Goal: Task Accomplishment & Management: Complete application form

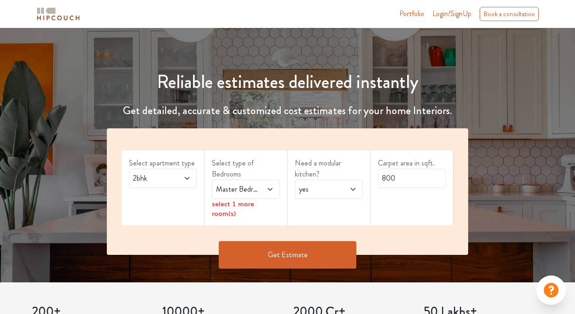
scroll to position [72, 0]
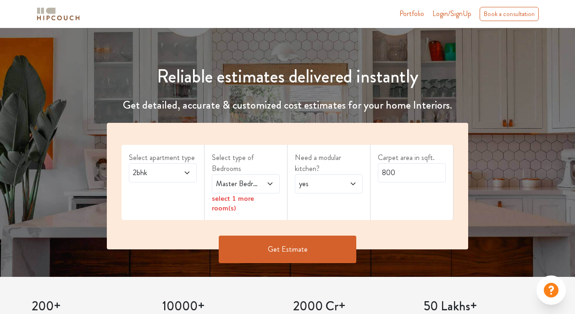
click at [270, 184] on icon at bounding box center [270, 183] width 5 height 3
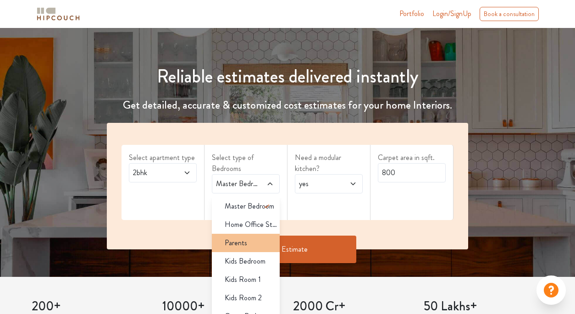
click at [237, 246] on span "Parents" at bounding box center [236, 242] width 22 height 11
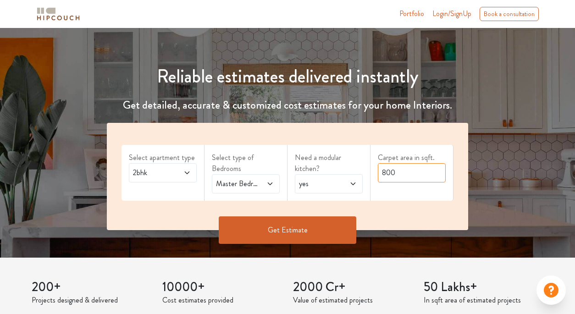
click at [412, 174] on input "800" at bounding box center [412, 172] width 68 height 19
type input "8"
type input "900"
click at [304, 232] on button "Get Estimate" at bounding box center [288, 230] width 138 height 28
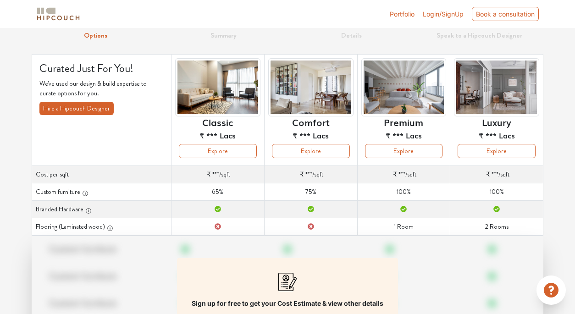
scroll to position [29, 0]
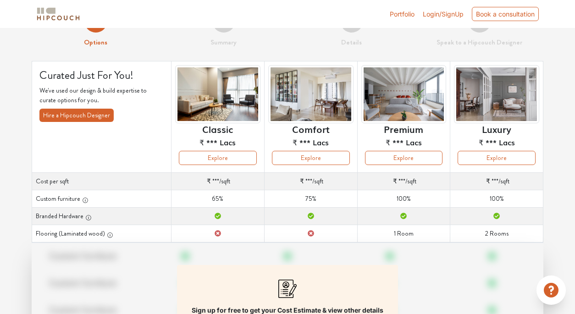
click at [226, 96] on img at bounding box center [217, 94] width 85 height 58
click at [220, 154] on button "Explore" at bounding box center [218, 158] width 78 height 14
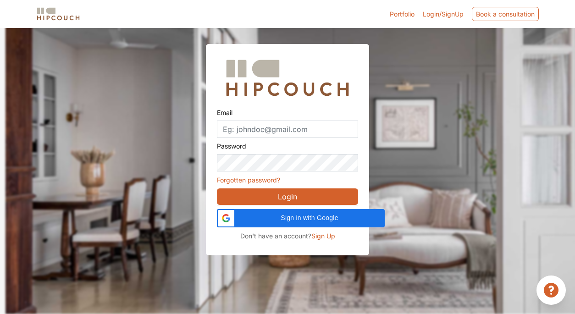
scroll to position [28, 0]
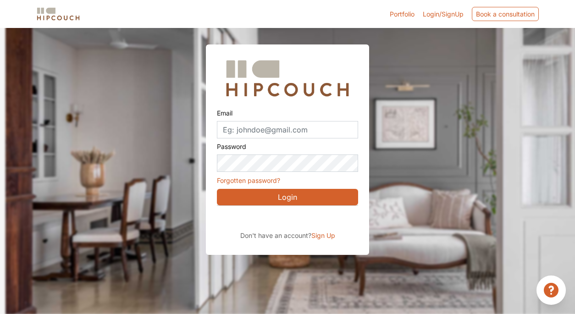
click at [414, 144] on div at bounding box center [293, 157] width 575 height 314
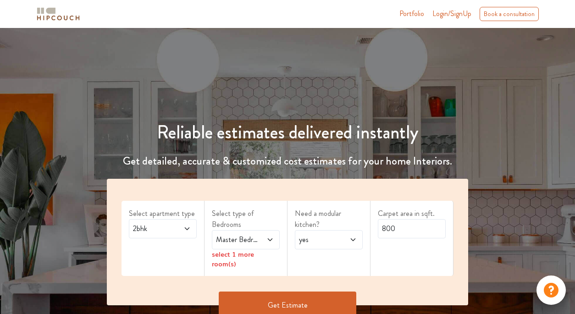
scroll to position [19, 0]
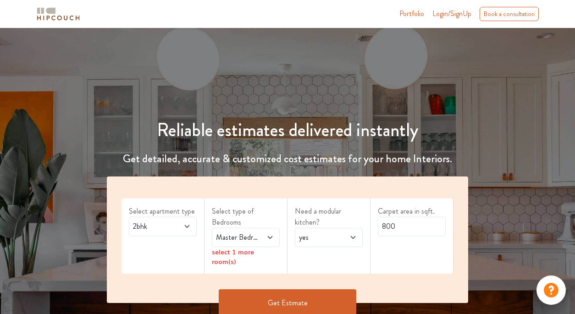
click at [259, 236] on span at bounding box center [266, 237] width 15 height 11
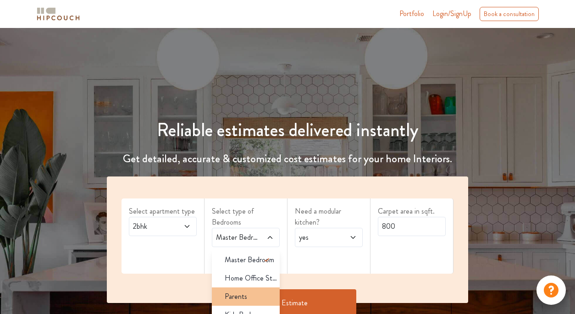
click at [244, 293] on span "Parents" at bounding box center [236, 296] width 22 height 11
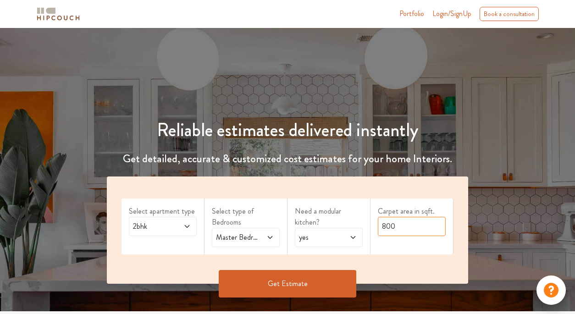
click at [424, 229] on input "800" at bounding box center [412, 226] width 68 height 19
type input "8"
type input "900"
click at [299, 287] on button "Get Estimate" at bounding box center [288, 284] width 138 height 28
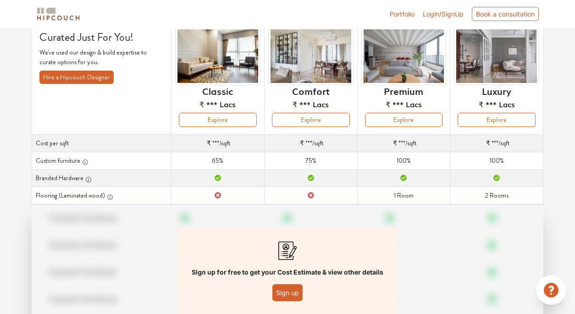
scroll to position [68, 0]
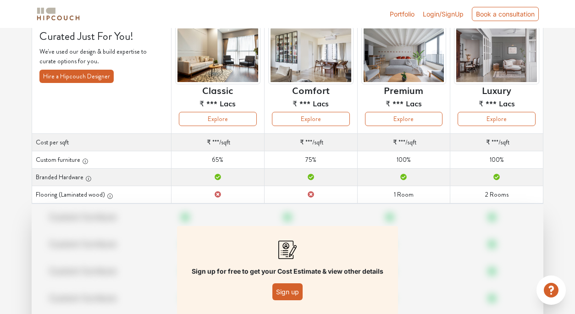
click at [295, 287] on button "Sign up" at bounding box center [287, 291] width 30 height 17
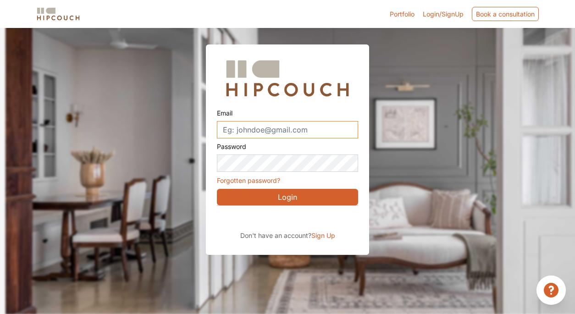
click at [265, 135] on input "Email" at bounding box center [287, 129] width 141 height 17
type input "info"
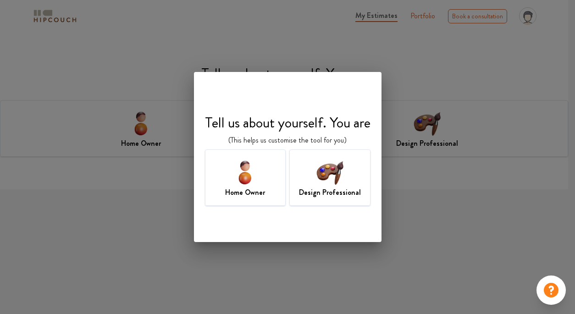
click at [321, 170] on img at bounding box center [330, 172] width 30 height 30
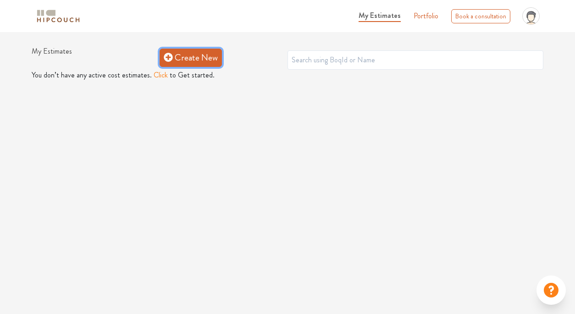
click at [196, 61] on link "Create New" at bounding box center [191, 58] width 62 height 18
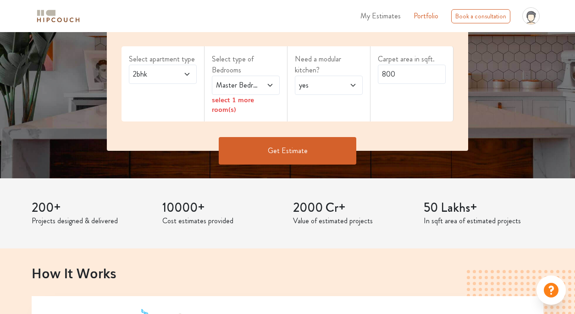
scroll to position [165, 0]
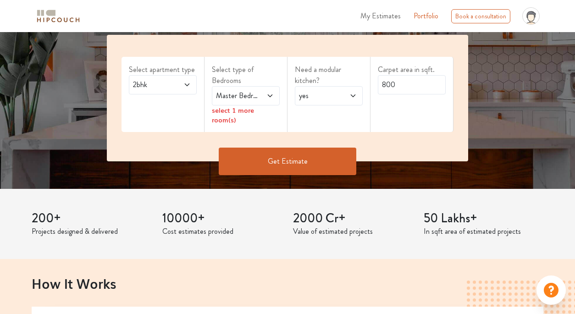
click at [245, 93] on span "Master Bedroom" at bounding box center [236, 95] width 45 height 11
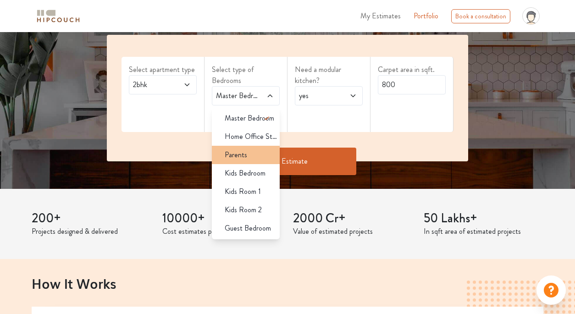
click at [240, 150] on span "Parents" at bounding box center [236, 154] width 22 height 11
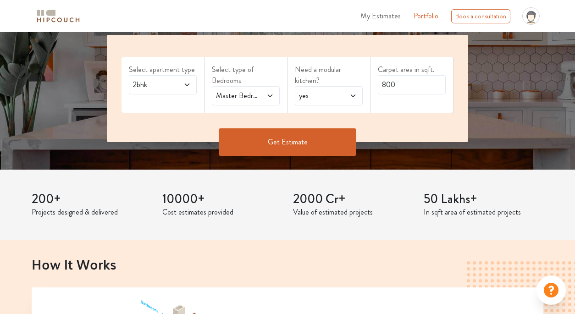
click at [264, 99] on span at bounding box center [266, 95] width 15 height 11
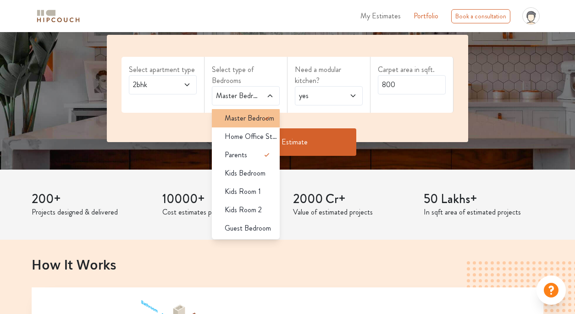
click at [250, 117] on span "Master Bedroom" at bounding box center [250, 118] width 50 height 11
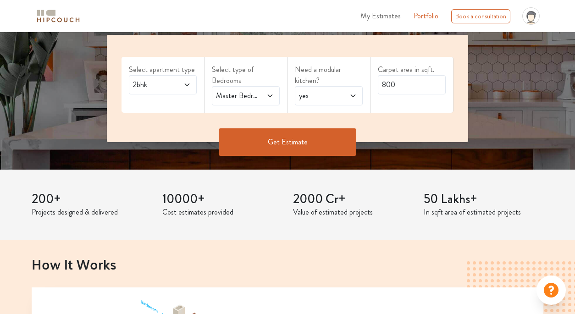
click at [410, 125] on div "Select apartment type 2bhk Select type of Bedrooms Master Bedroom,Parents Need …" at bounding box center [287, 88] width 361 height 107
click at [415, 82] on input "800" at bounding box center [412, 84] width 68 height 19
type input "8"
type input "900"
click at [307, 132] on button "Get Estimate" at bounding box center [288, 142] width 138 height 28
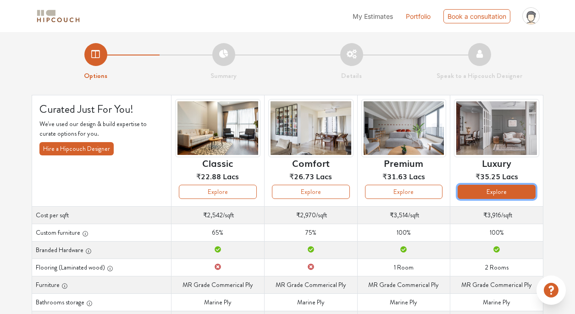
click at [496, 192] on button "Explore" at bounding box center [497, 192] width 78 height 14
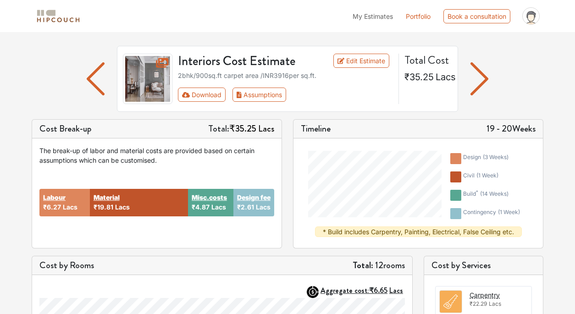
scroll to position [50, 0]
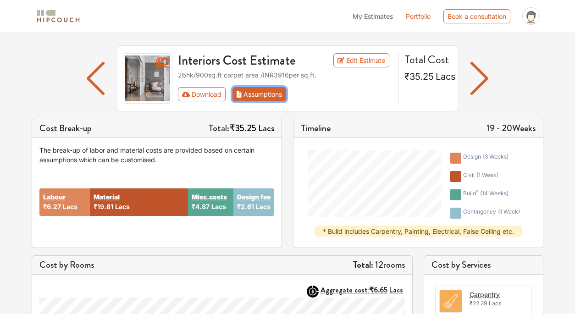
click at [276, 98] on button "Assumptions" at bounding box center [259, 94] width 54 height 14
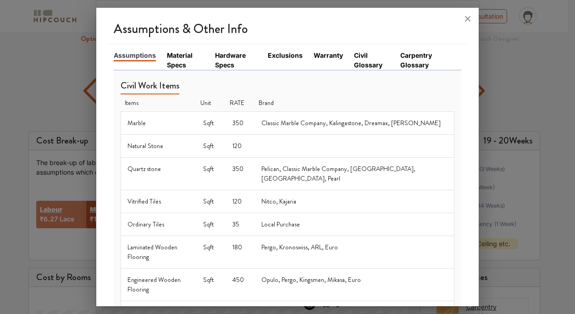
scroll to position [35, 0]
click at [178, 59] on link "Material Specs" at bounding box center [185, 59] width 37 height 19
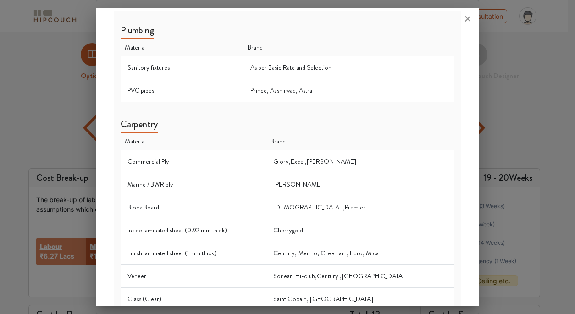
scroll to position [0, 0]
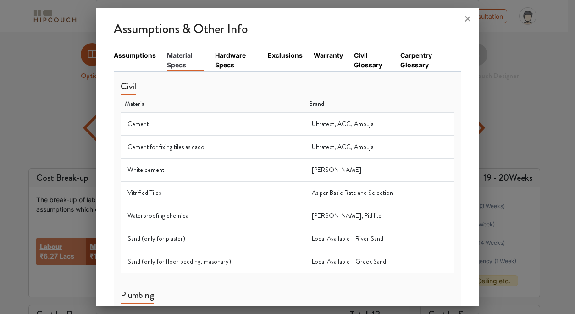
click at [232, 64] on link "Hardware Specs" at bounding box center [236, 59] width 42 height 19
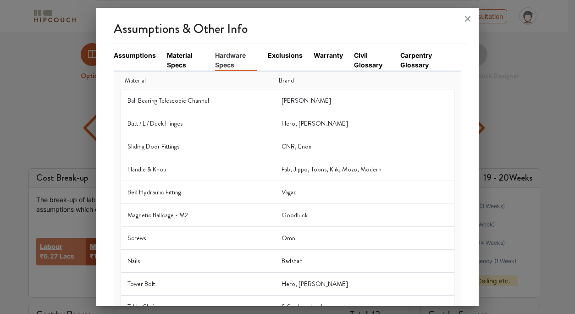
click at [320, 61] on li "Warranty" at bounding box center [334, 60] width 40 height 20
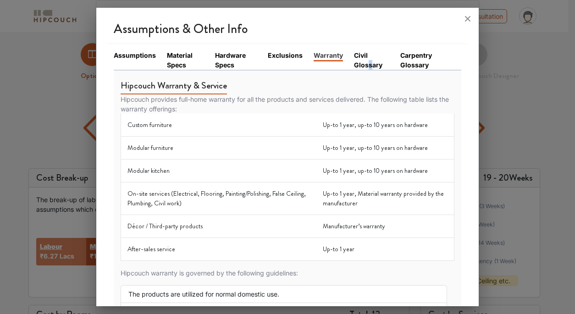
click at [366, 62] on link "Civil Glossary" at bounding box center [371, 59] width 35 height 19
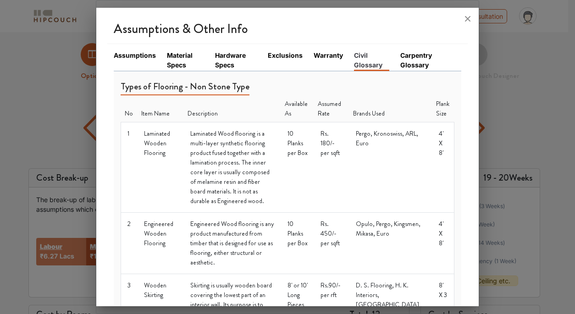
click at [411, 64] on link "Carpentry Glossary" at bounding box center [425, 59] width 50 height 19
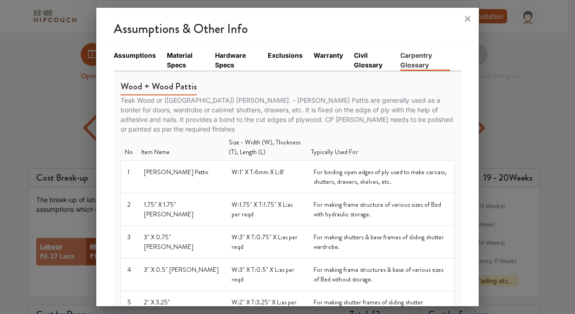
click at [466, 19] on icon at bounding box center [468, 19] width 6 height 6
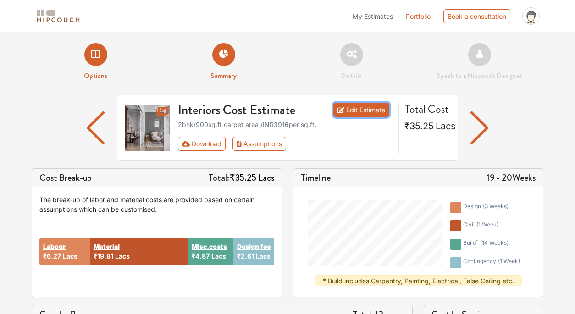
click at [379, 114] on link "Edit Estimate" at bounding box center [361, 110] width 56 height 14
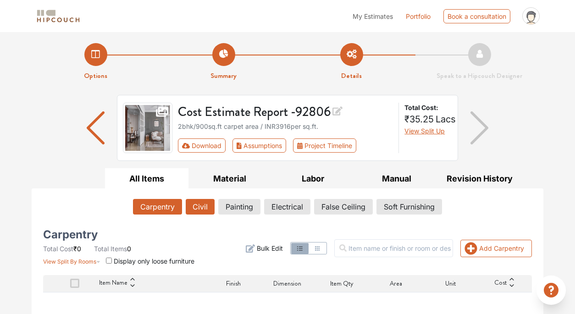
click at [204, 208] on button "Civil" at bounding box center [200, 207] width 29 height 16
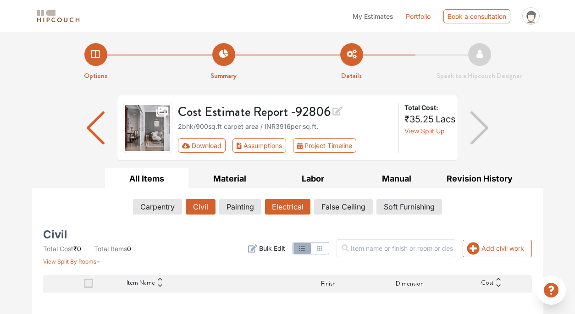
click at [281, 210] on button "Electrical" at bounding box center [287, 207] width 45 height 16
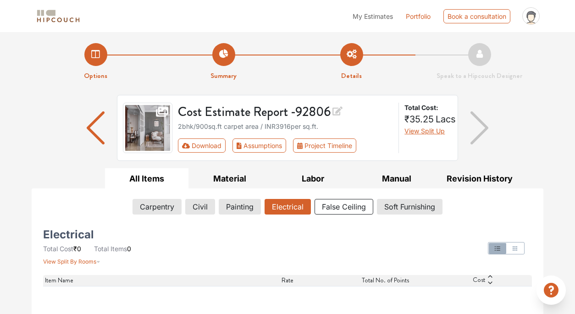
drag, startPoint x: 341, startPoint y: 210, endPoint x: 370, endPoint y: 218, distance: 30.2
click at [342, 210] on button "False Ceiling" at bounding box center [343, 207] width 59 height 16
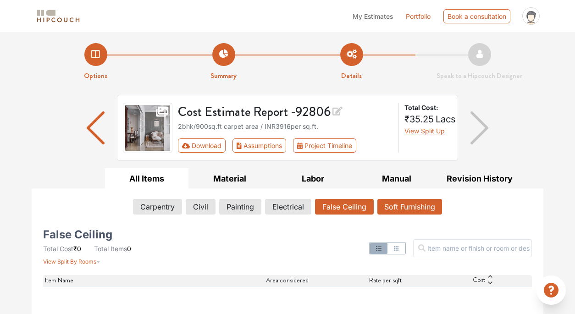
click at [402, 210] on button "Soft Furnishing" at bounding box center [409, 207] width 65 height 16
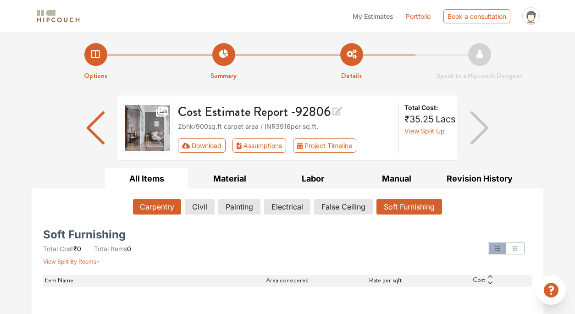
click at [164, 208] on button "Carpentry" at bounding box center [157, 207] width 48 height 16
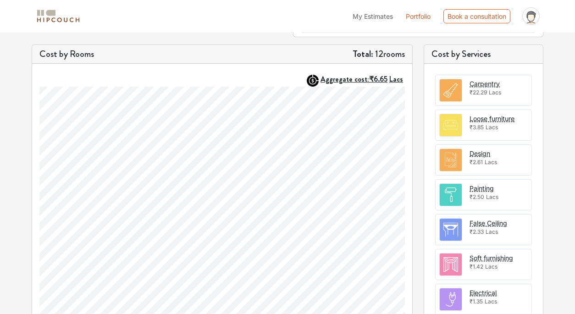
scroll to position [375, 0]
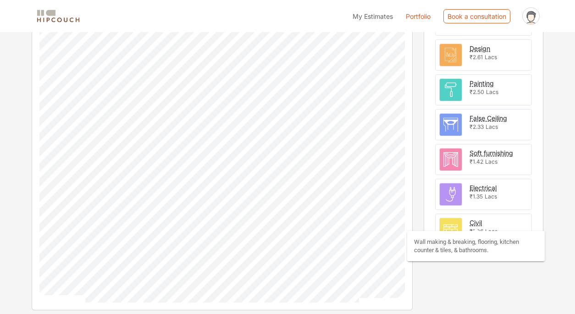
click at [481, 223] on div "Civil" at bounding box center [475, 223] width 12 height 10
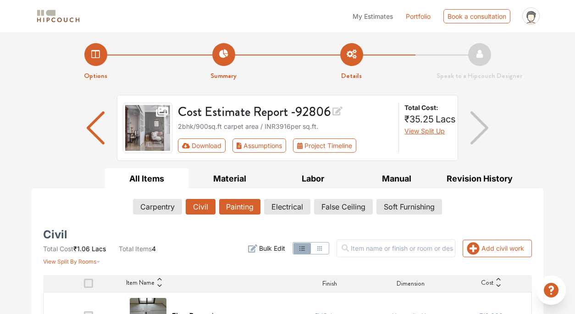
click at [247, 207] on button "Painting" at bounding box center [239, 207] width 41 height 16
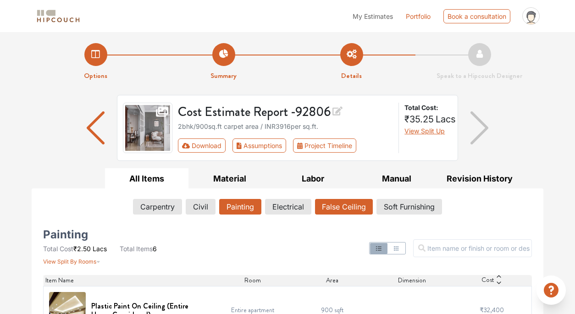
click at [347, 209] on button "False Ceiling" at bounding box center [344, 207] width 58 height 16
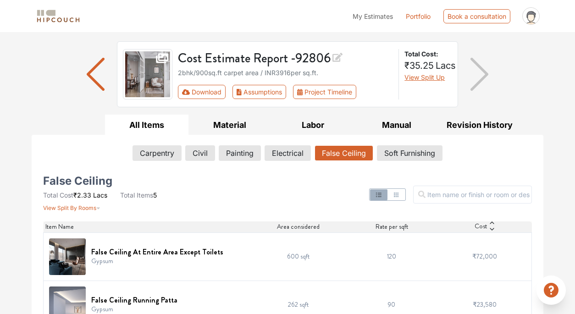
scroll to position [40, 0]
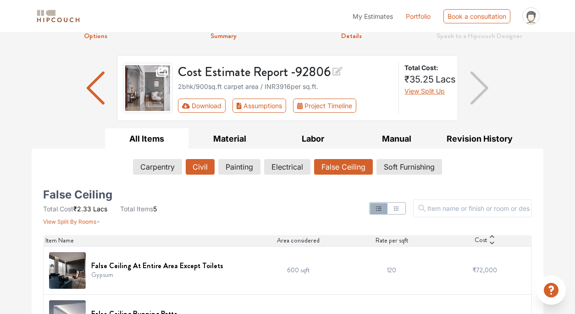
click at [206, 166] on button "Civil" at bounding box center [200, 167] width 29 height 16
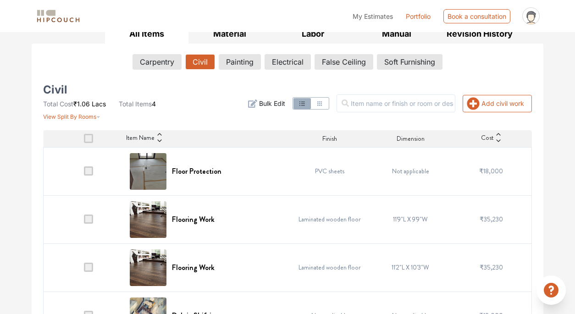
scroll to position [178, 0]
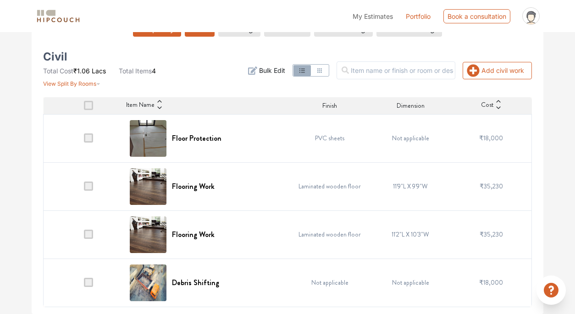
click at [154, 35] on button "Carpentry" at bounding box center [157, 29] width 48 height 16
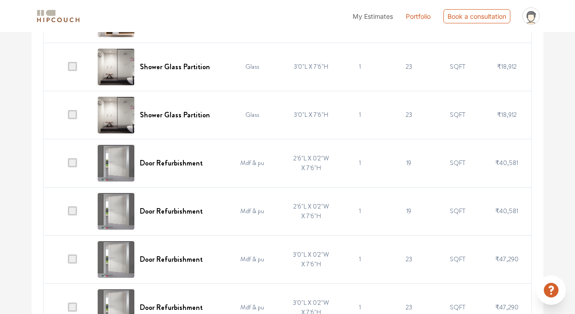
scroll to position [923, 0]
click at [177, 165] on h6 "Door Refurbishment" at bounding box center [171, 163] width 63 height 9
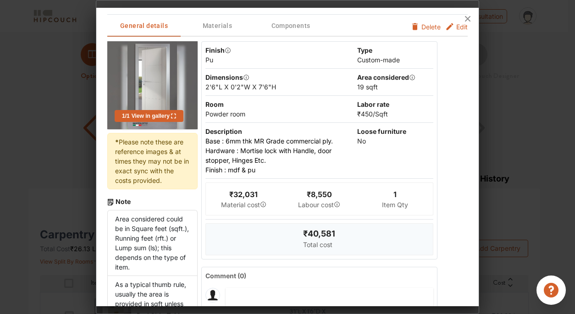
scroll to position [0, 0]
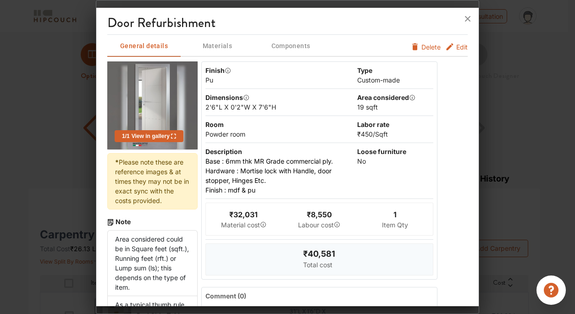
click at [145, 110] on img at bounding box center [152, 105] width 50 height 88
click at [174, 134] on icon at bounding box center [173, 135] width 5 height 5
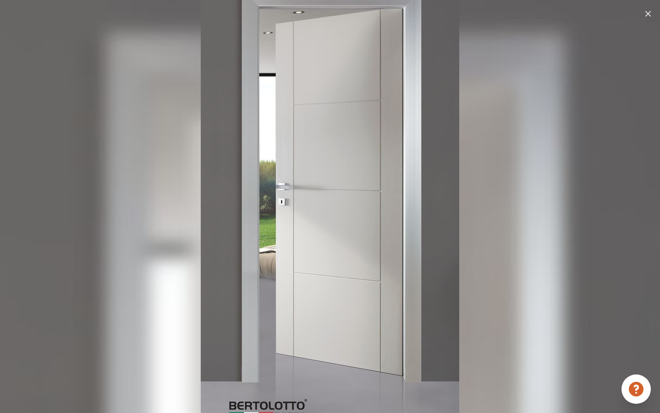
click at [574, 11] on img at bounding box center [648, 14] width 6 height 6
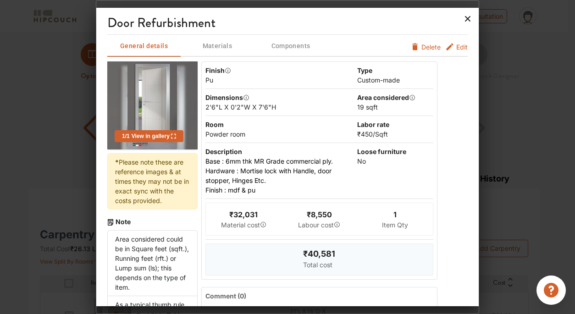
click at [467, 17] on icon at bounding box center [467, 18] width 15 height 15
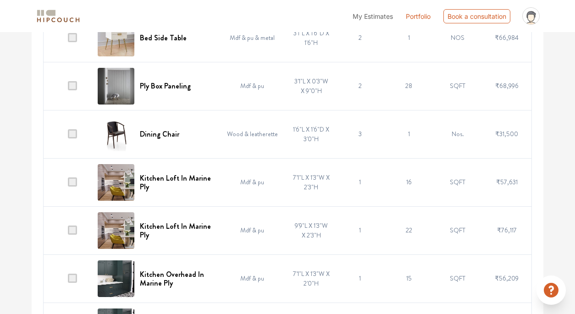
scroll to position [280, 0]
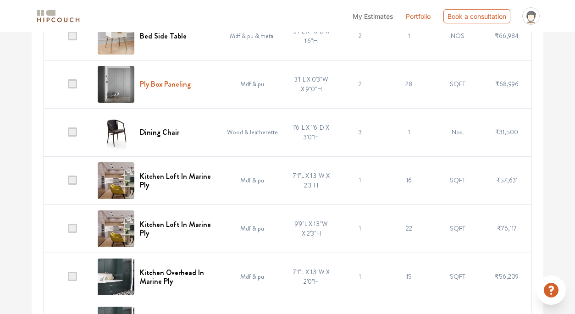
click at [174, 84] on h6 "Ply Box Paneling" at bounding box center [165, 84] width 51 height 9
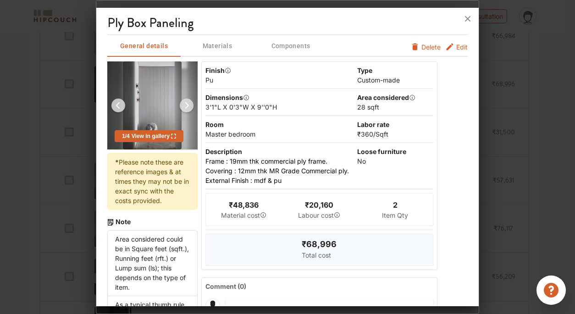
click at [186, 99] on img at bounding box center [187, 105] width 22 height 22
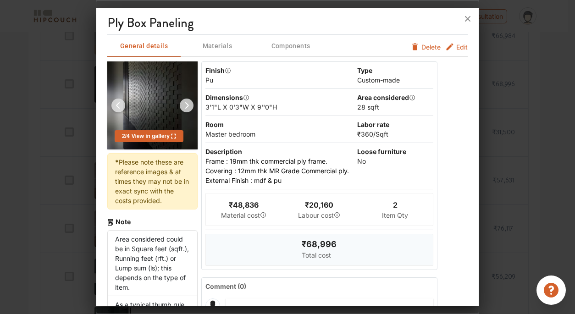
click at [186, 99] on img at bounding box center [187, 105] width 22 height 22
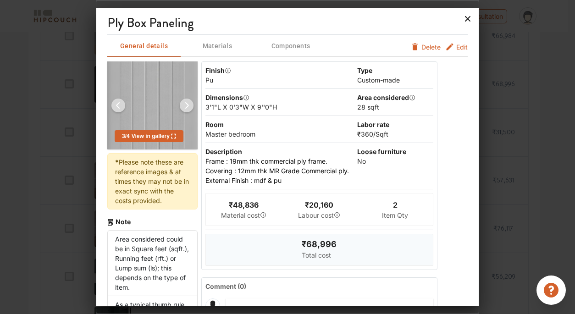
click at [465, 20] on icon at bounding box center [467, 18] width 15 height 15
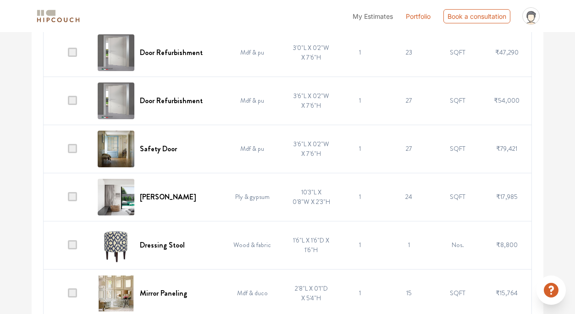
scroll to position [1456, 0]
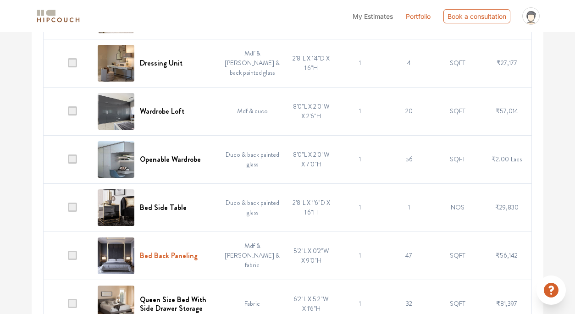
click at [197, 254] on h6 "Bed Back Paneling" at bounding box center [169, 255] width 58 height 9
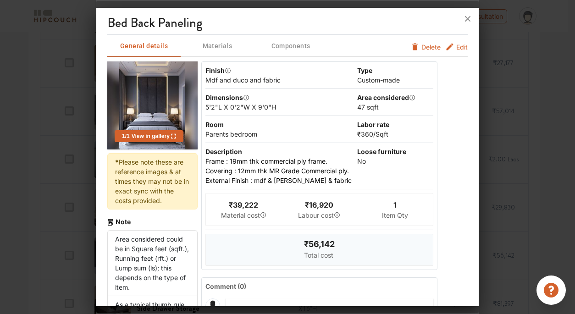
click at [448, 46] on button "Edit" at bounding box center [456, 47] width 22 height 10
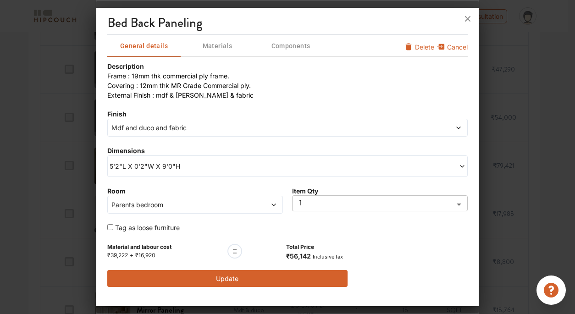
scroll to position [1086, 0]
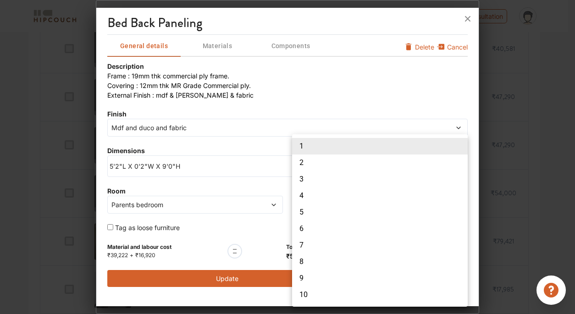
click at [228, 128] on div at bounding box center [287, 157] width 575 height 314
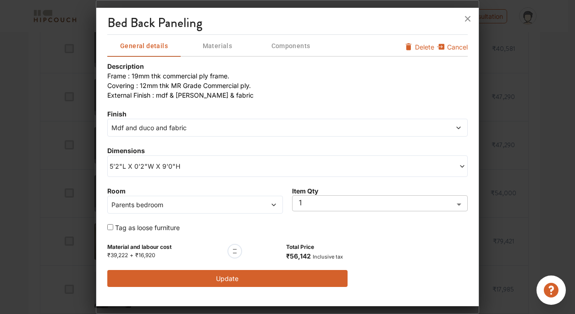
click at [230, 130] on div "1 2 3 4 5 6 7 8 9 10" at bounding box center [287, 157] width 575 height 314
click at [228, 127] on span "Mdf and duco and fabric" at bounding box center [242, 128] width 264 height 10
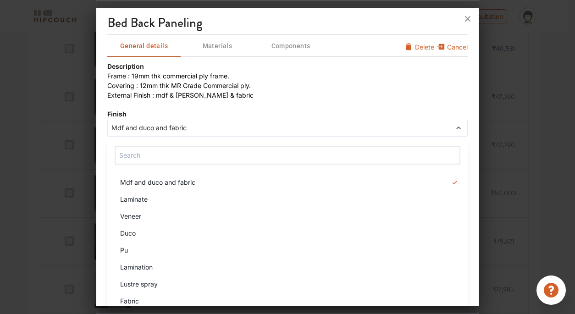
click at [287, 254] on div "Pu" at bounding box center [290, 250] width 355 height 10
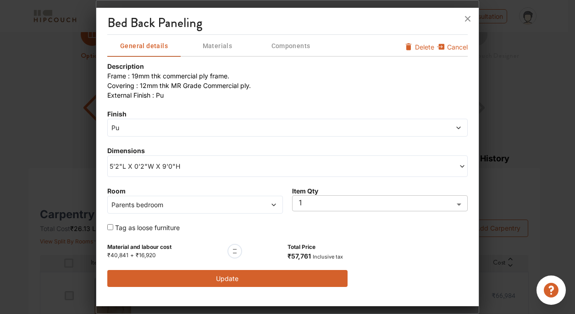
scroll to position [0, 0]
click at [473, 18] on icon at bounding box center [467, 18] width 15 height 15
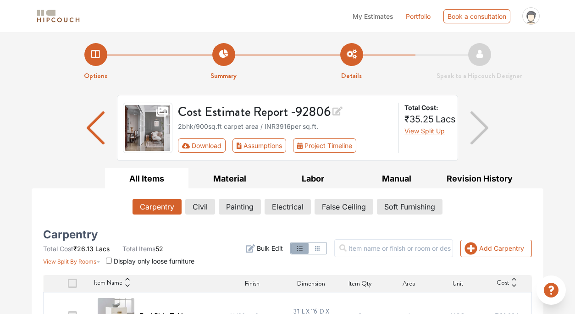
click at [342, 112] on icon at bounding box center [337, 110] width 10 height 9
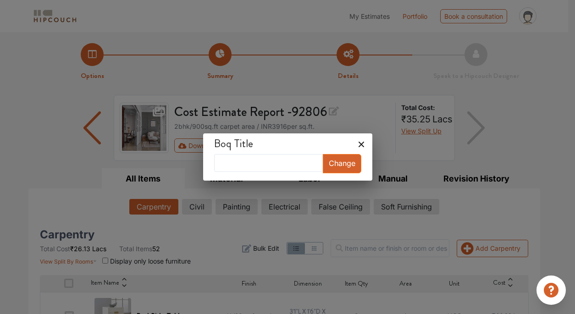
click at [354, 144] on icon at bounding box center [361, 144] width 15 height 15
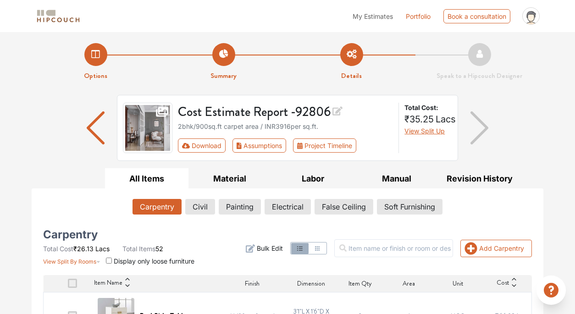
click at [283, 249] on span "Bulk Edit" at bounding box center [270, 248] width 26 height 10
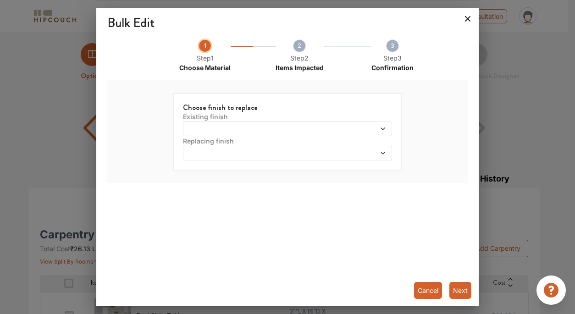
click at [466, 19] on icon at bounding box center [467, 18] width 15 height 15
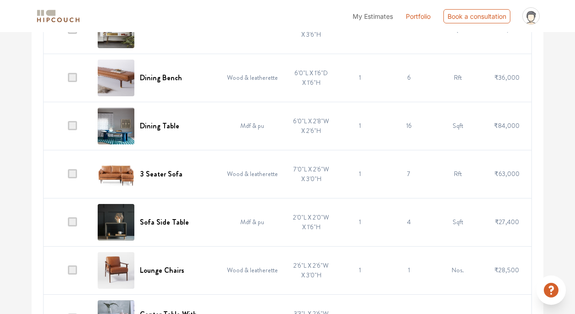
scroll to position [2489, 0]
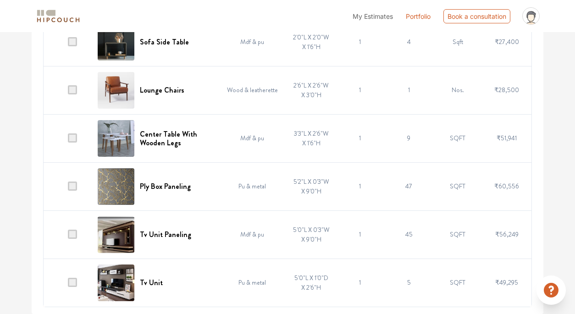
click at [77, 88] on span at bounding box center [72, 89] width 9 height 9
click at [68, 92] on input "checkbox" at bounding box center [68, 92] width 0 height 0
click at [302, 91] on td "2'6"L X 2'6"W X 3'0"H" at bounding box center [311, 90] width 49 height 48
click at [302, 93] on td "2'6"L X 2'6"W X 3'0"H" at bounding box center [311, 90] width 49 height 48
click at [287, 91] on td "2'6"L X 2'6"W X 3'0"H" at bounding box center [311, 90] width 49 height 48
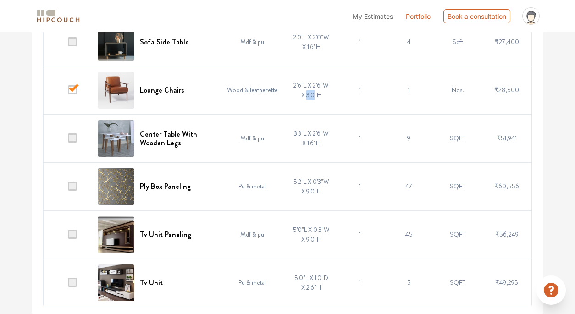
click at [287, 91] on td "2'6"L X 2'6"W X 3'0"H" at bounding box center [311, 90] width 49 height 48
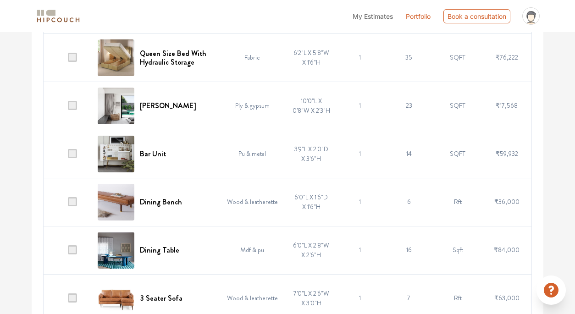
scroll to position [2382, 0]
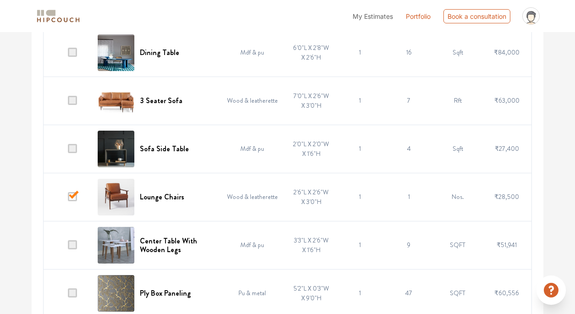
click at [77, 193] on span at bounding box center [72, 196] width 9 height 9
click at [68, 199] on input "checkbox" at bounding box center [68, 199] width 0 height 0
click at [185, 148] on h6 "Sofa Side Table" at bounding box center [164, 148] width 49 height 9
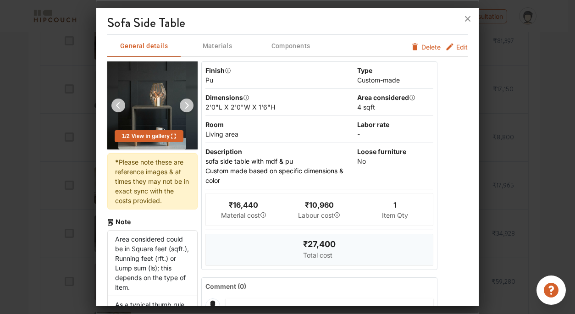
scroll to position [1670, 0]
click at [287, 21] on div at bounding box center [287, 19] width 382 height 22
click at [183, 108] on img at bounding box center [187, 105] width 22 height 22
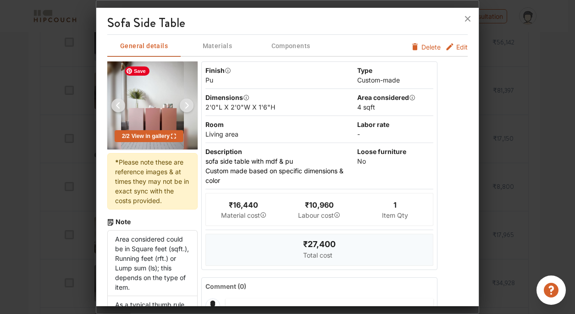
click at [142, 107] on img at bounding box center [152, 105] width 63 height 88
click at [175, 137] on icon at bounding box center [173, 136] width 5 height 6
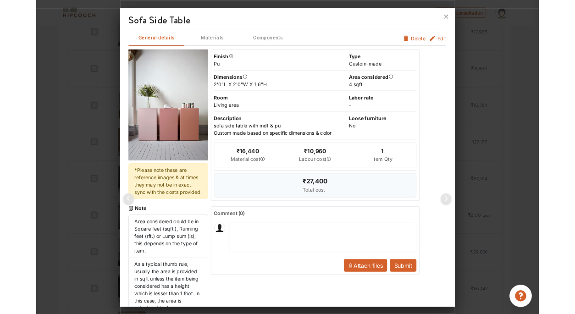
scroll to position [0, 0]
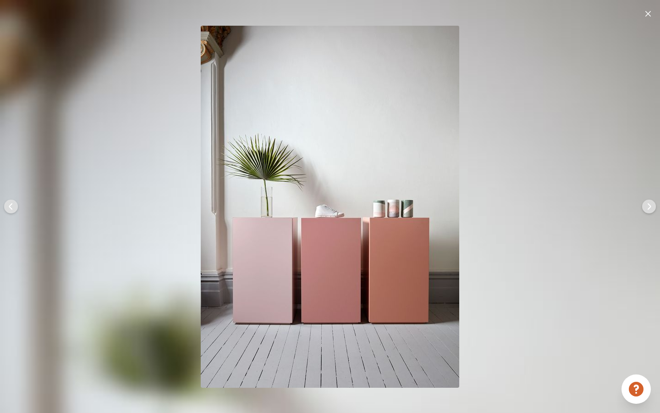
click at [8, 202] on img at bounding box center [11, 206] width 22 height 22
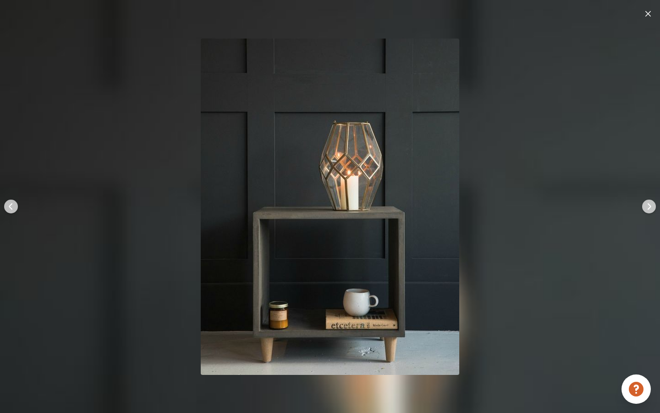
click at [574, 201] on img at bounding box center [649, 206] width 22 height 22
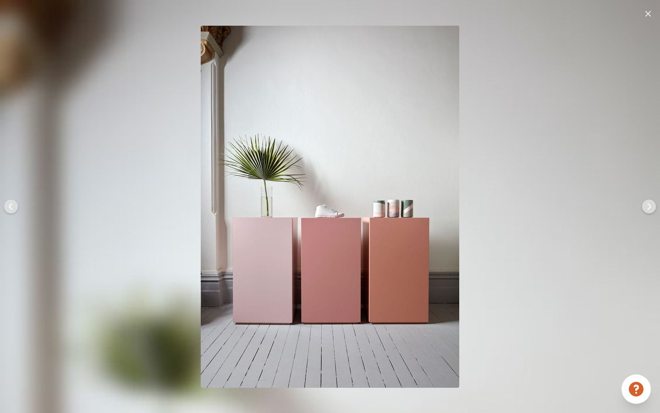
click at [574, 201] on img at bounding box center [649, 206] width 22 height 22
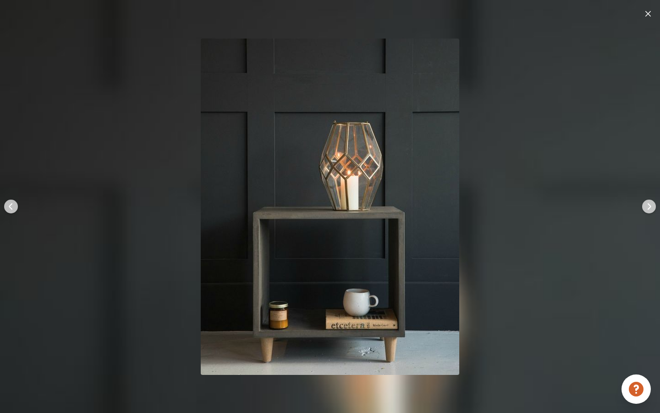
click at [574, 201] on img at bounding box center [649, 206] width 22 height 22
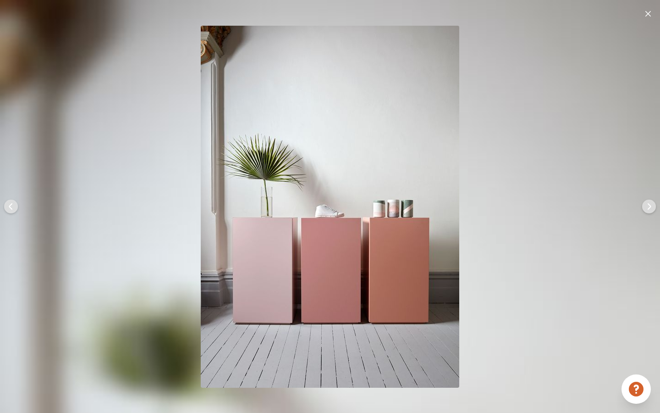
click at [574, 15] on div at bounding box center [648, 13] width 9 height 12
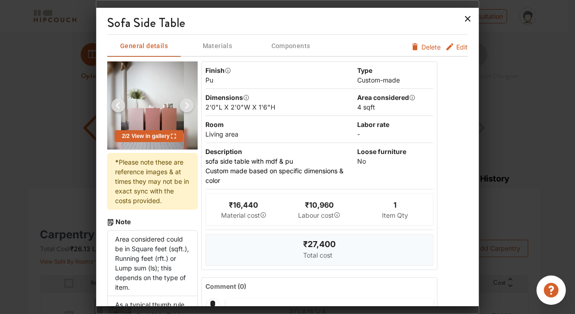
click at [470, 16] on icon at bounding box center [467, 18] width 15 height 15
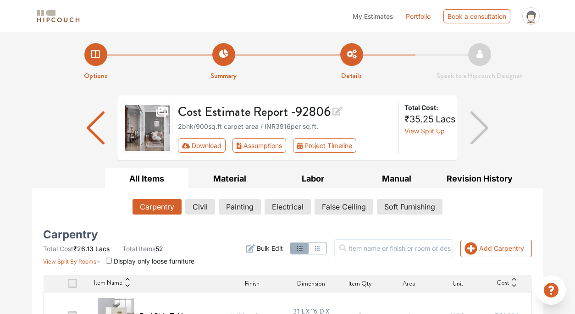
click at [486, 130] on img "button" at bounding box center [479, 127] width 18 height 33
click at [308, 174] on button "Labor" at bounding box center [312, 178] width 83 height 21
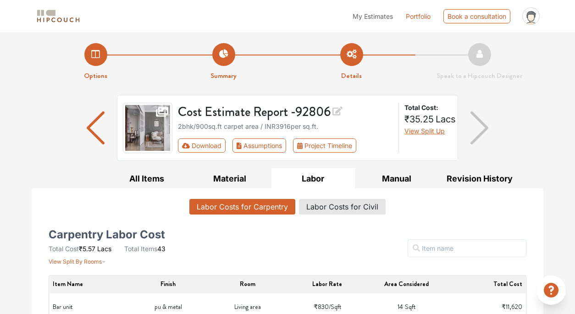
click at [409, 15] on link "Portfolio" at bounding box center [418, 16] width 25 height 10
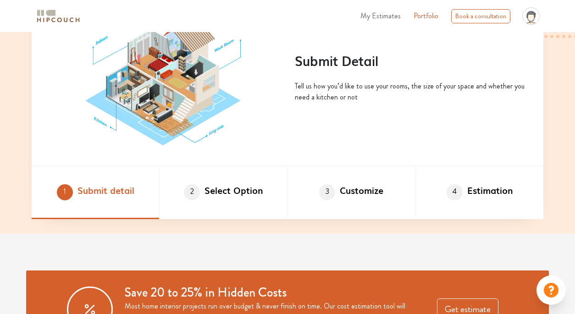
scroll to position [482, 0]
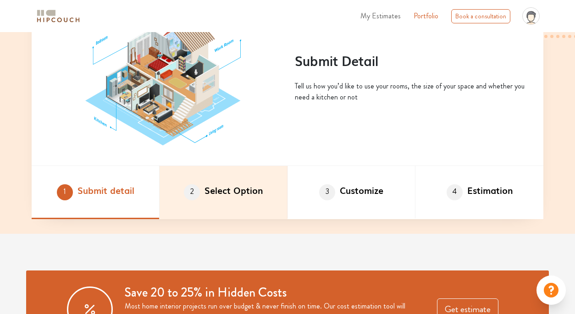
click at [220, 174] on li "2 Select Option" at bounding box center [224, 192] width 128 height 53
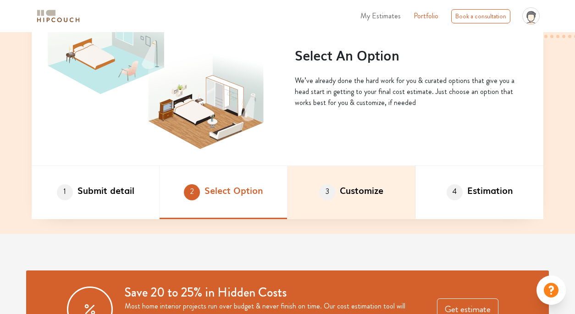
click at [365, 193] on li "3 Customize" at bounding box center [351, 192] width 128 height 53
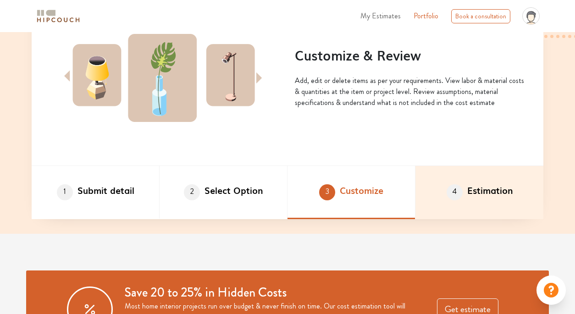
click at [461, 199] on li "4 Estimation" at bounding box center [479, 192] width 128 height 53
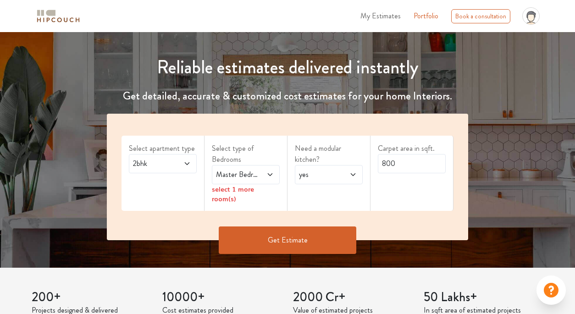
scroll to position [0, 0]
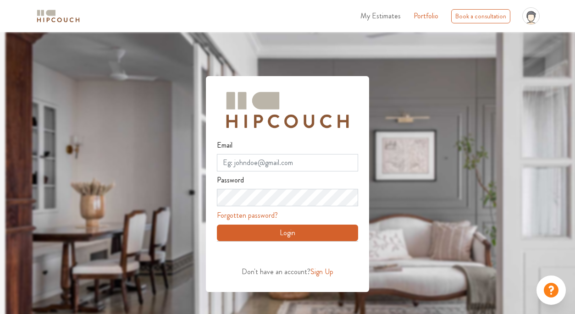
scroll to position [28, 0]
